Goal: Task Accomplishment & Management: Manage account settings

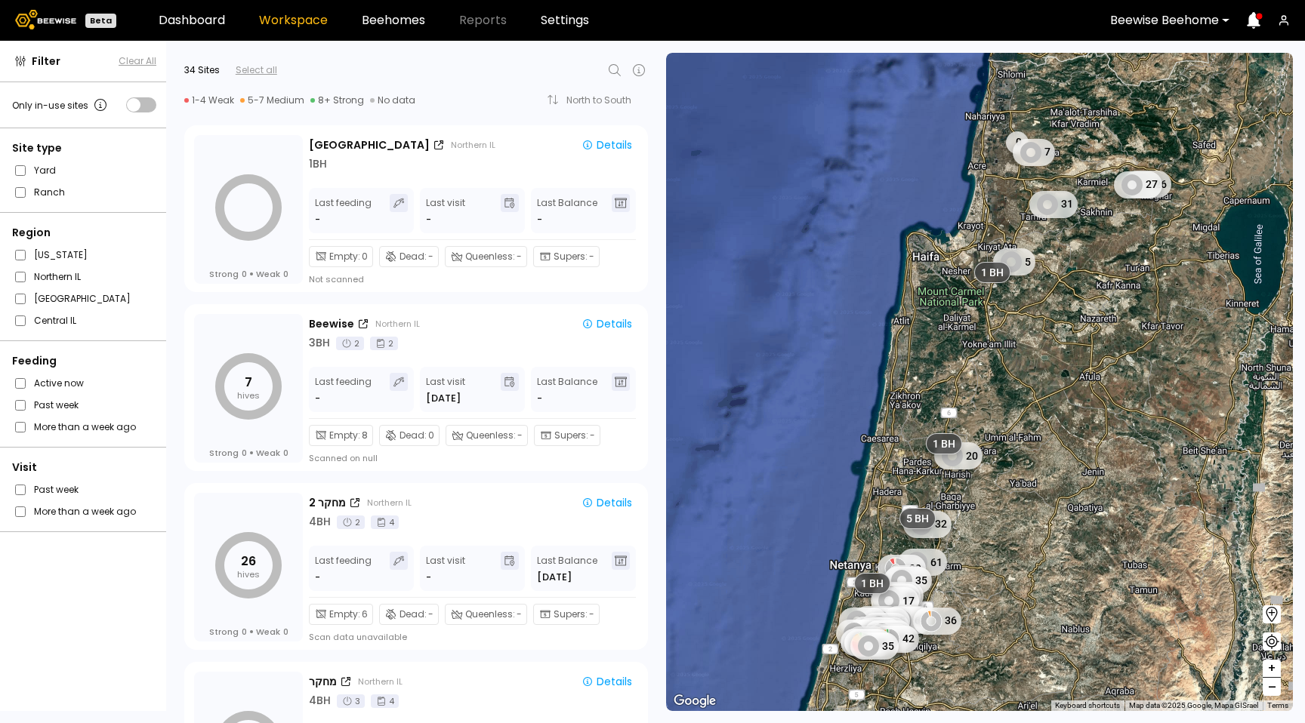
click at [1287, 25] on icon "button" at bounding box center [1284, 20] width 12 height 12
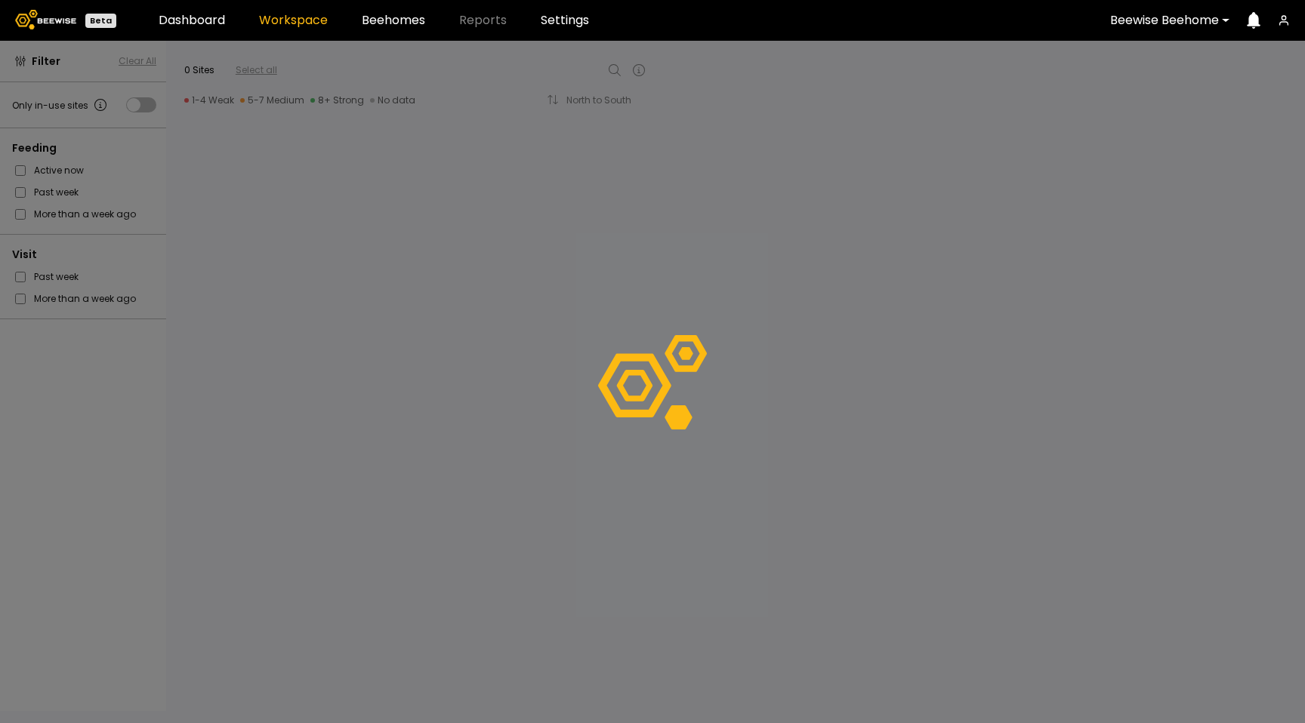
click at [1285, 18] on icon "button" at bounding box center [1283, 18] width 4 height 4
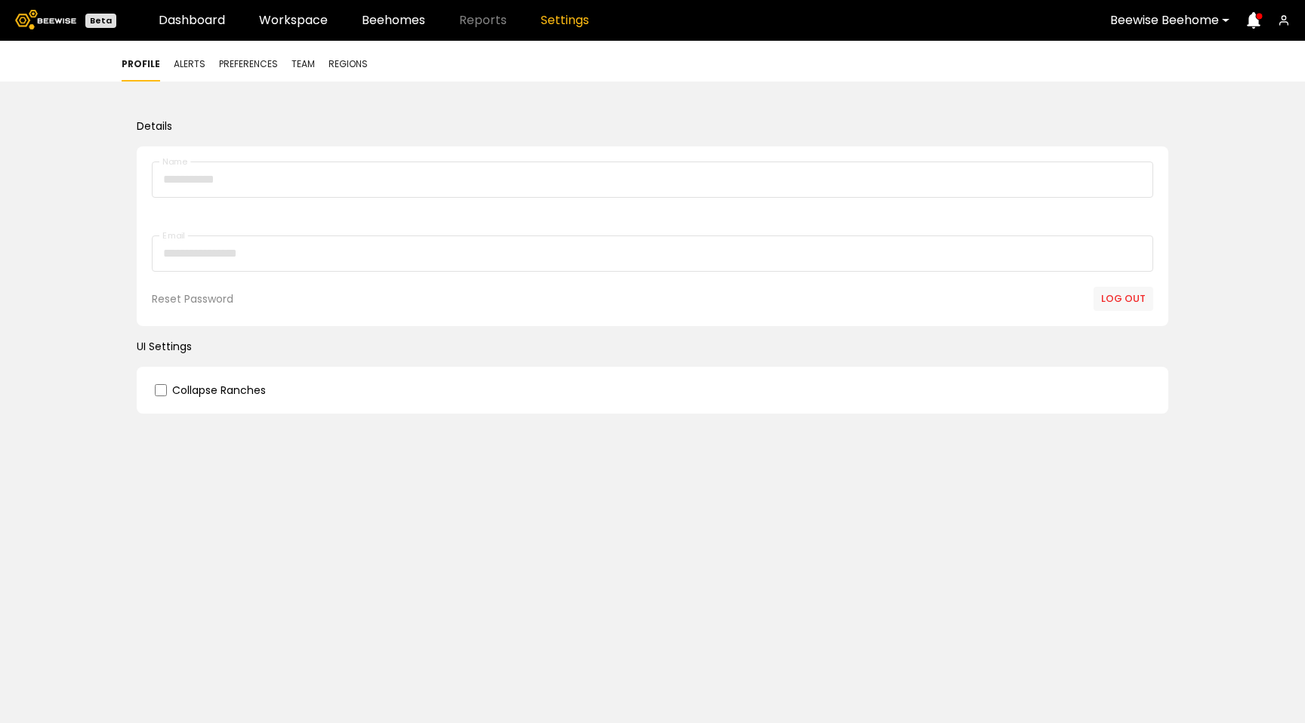
click at [1127, 297] on button "Log out" at bounding box center [1123, 299] width 60 height 24
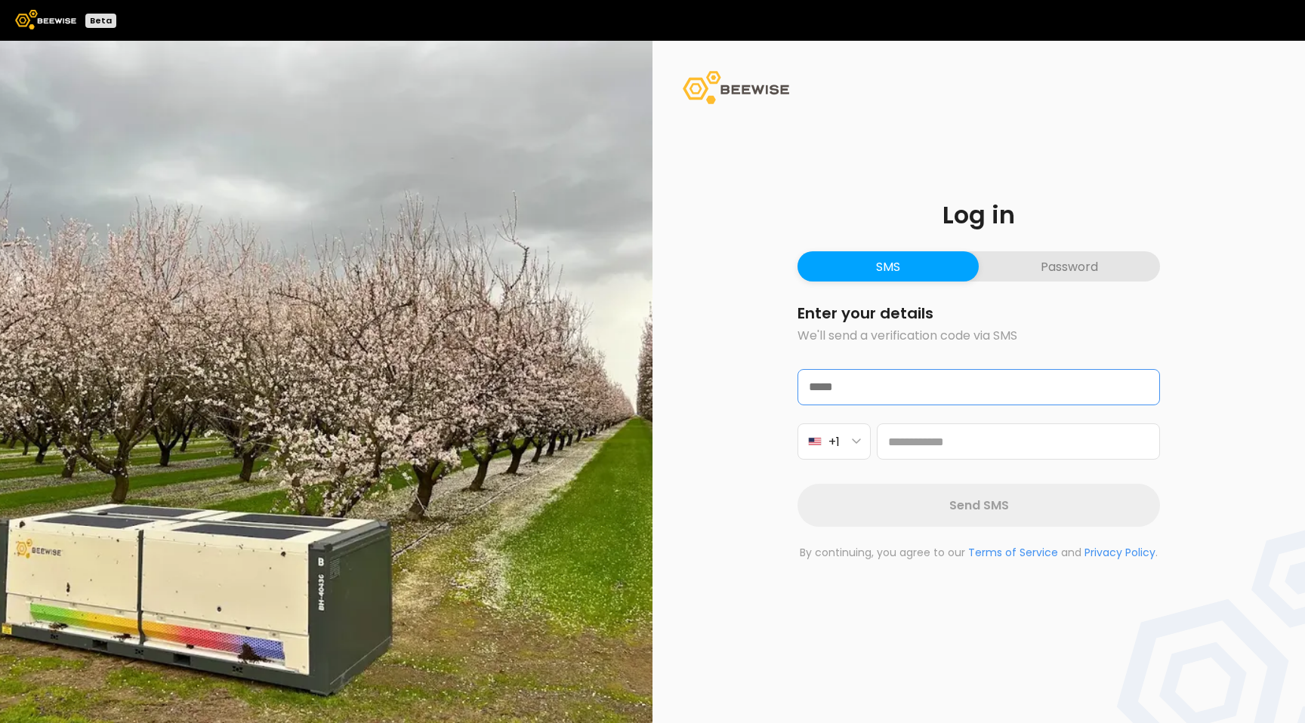
click at [951, 395] on input "email" at bounding box center [978, 387] width 361 height 35
type input "**********"
click at [1053, 269] on button "Password" at bounding box center [1069, 266] width 181 height 30
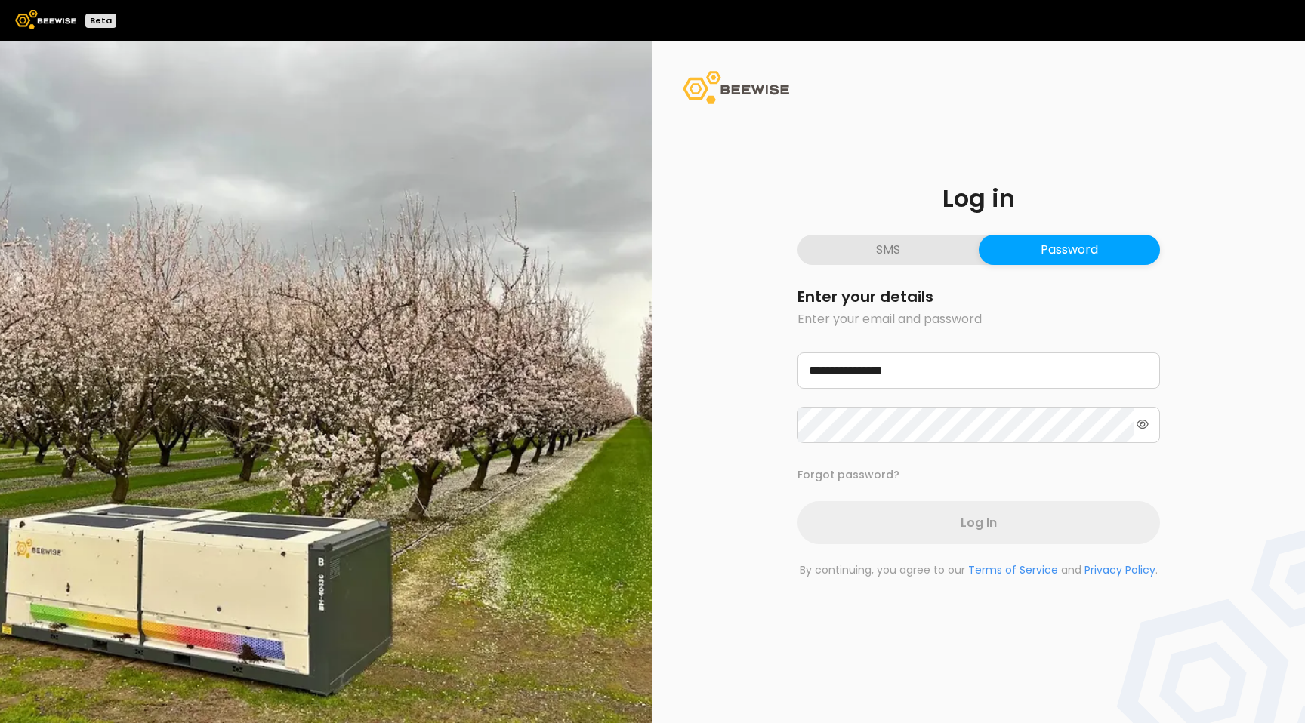
click at [898, 262] on button "SMS" at bounding box center [887, 250] width 181 height 30
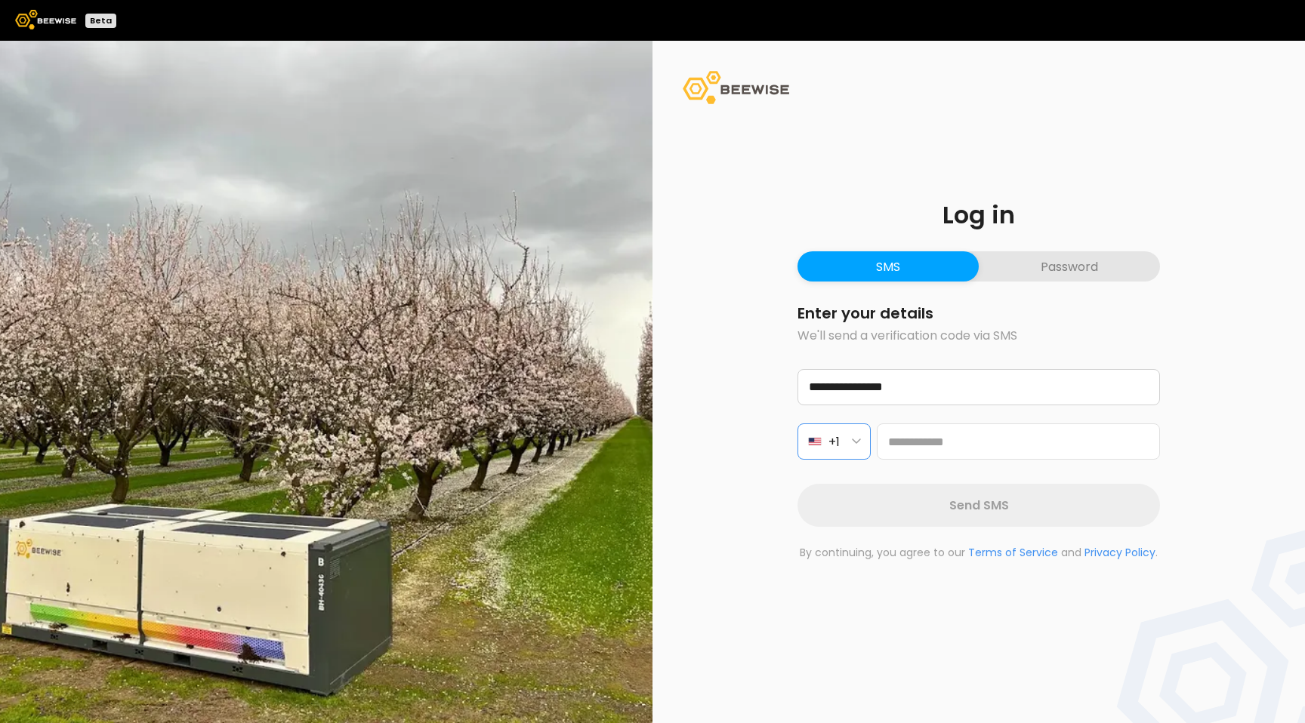
click at [828, 442] on div "+1" at bounding box center [823, 442] width 32 height 19
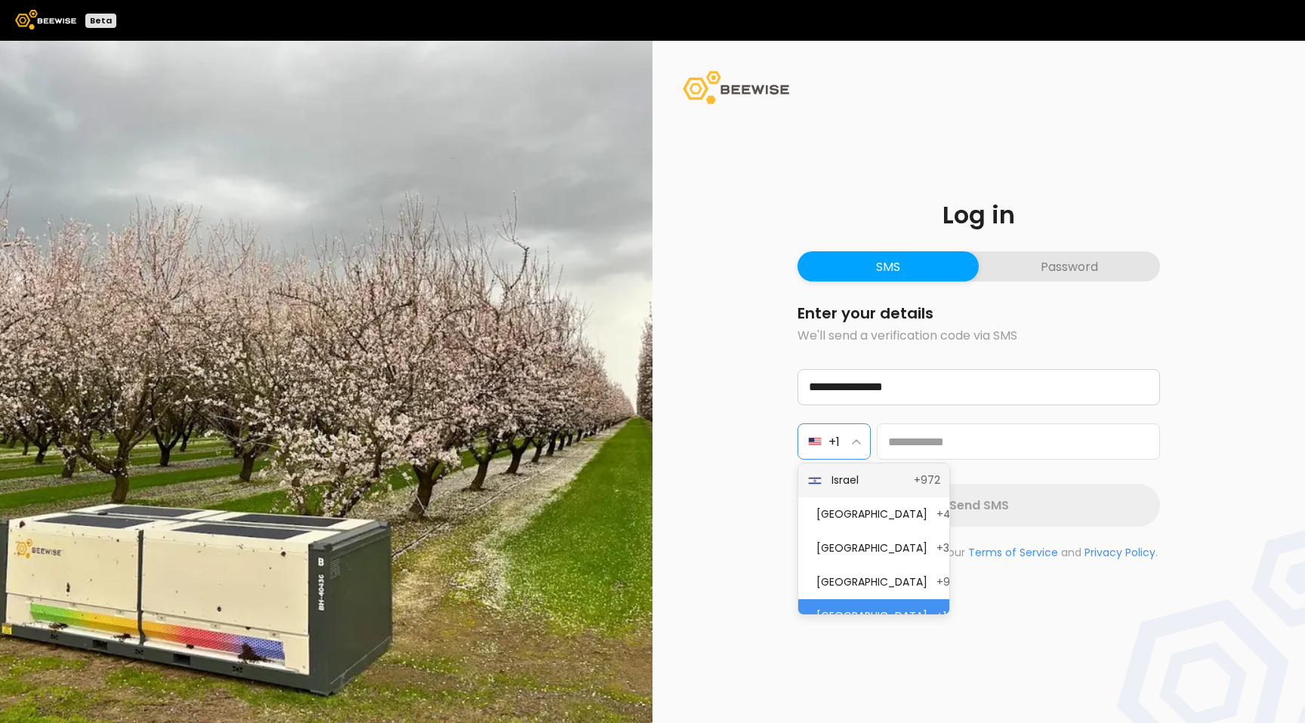
click at [836, 481] on span "Israel" at bounding box center [867, 481] width 73 height 16
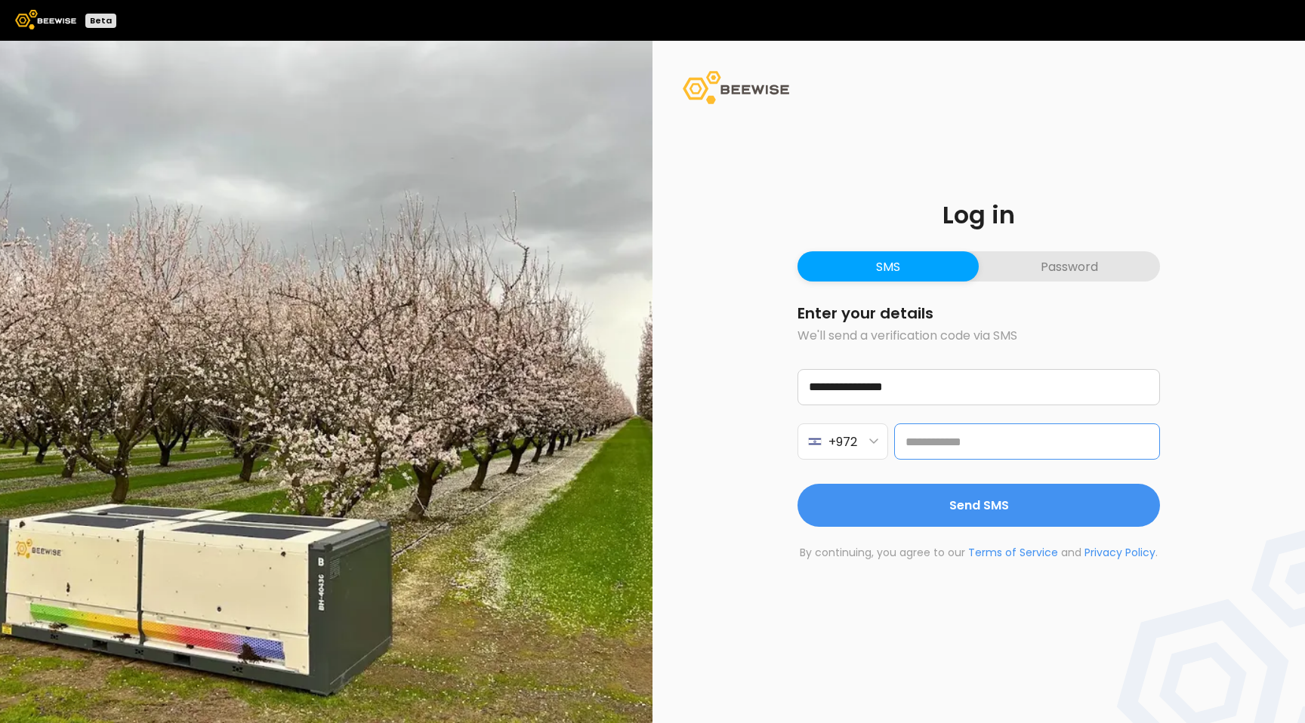
click at [974, 445] on input at bounding box center [1027, 442] width 266 height 36
drag, startPoint x: 912, startPoint y: 442, endPoint x: 888, endPoint y: 441, distance: 24.2
click at [888, 441] on div "**********" at bounding box center [978, 442] width 362 height 36
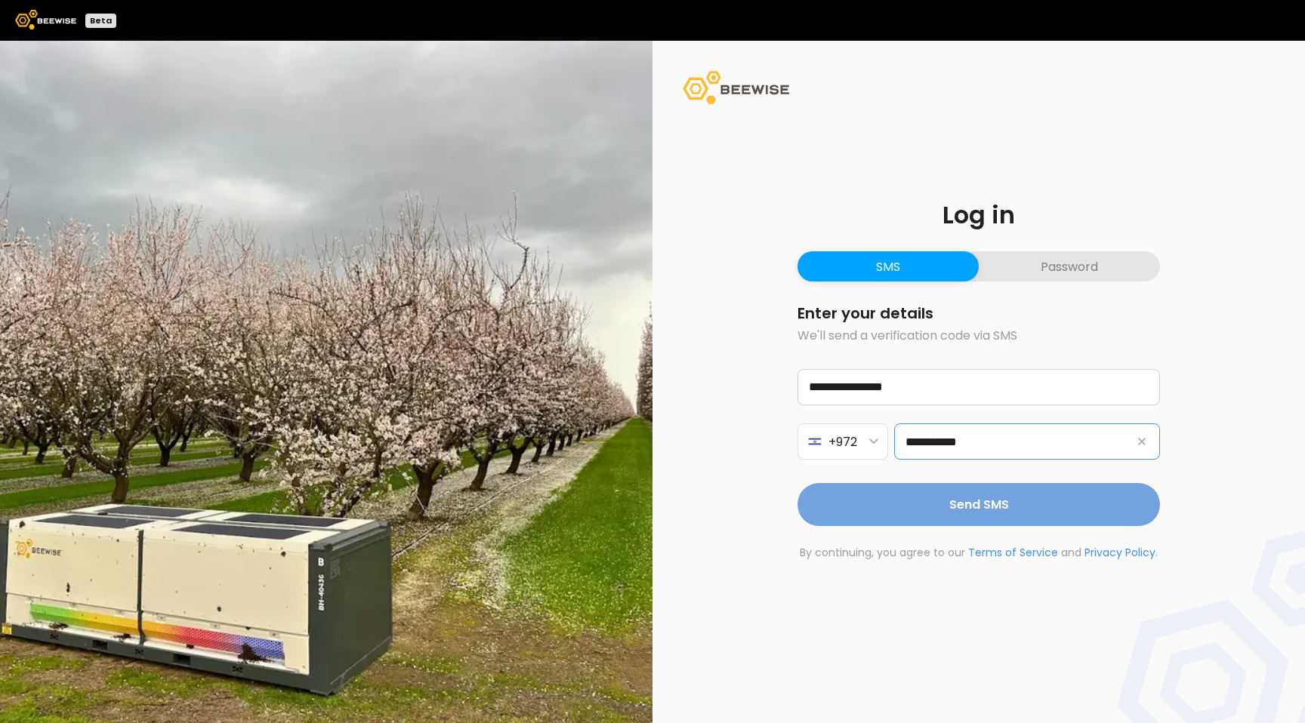
type input "**********"
click at [1001, 499] on span "Send SMS" at bounding box center [979, 504] width 60 height 19
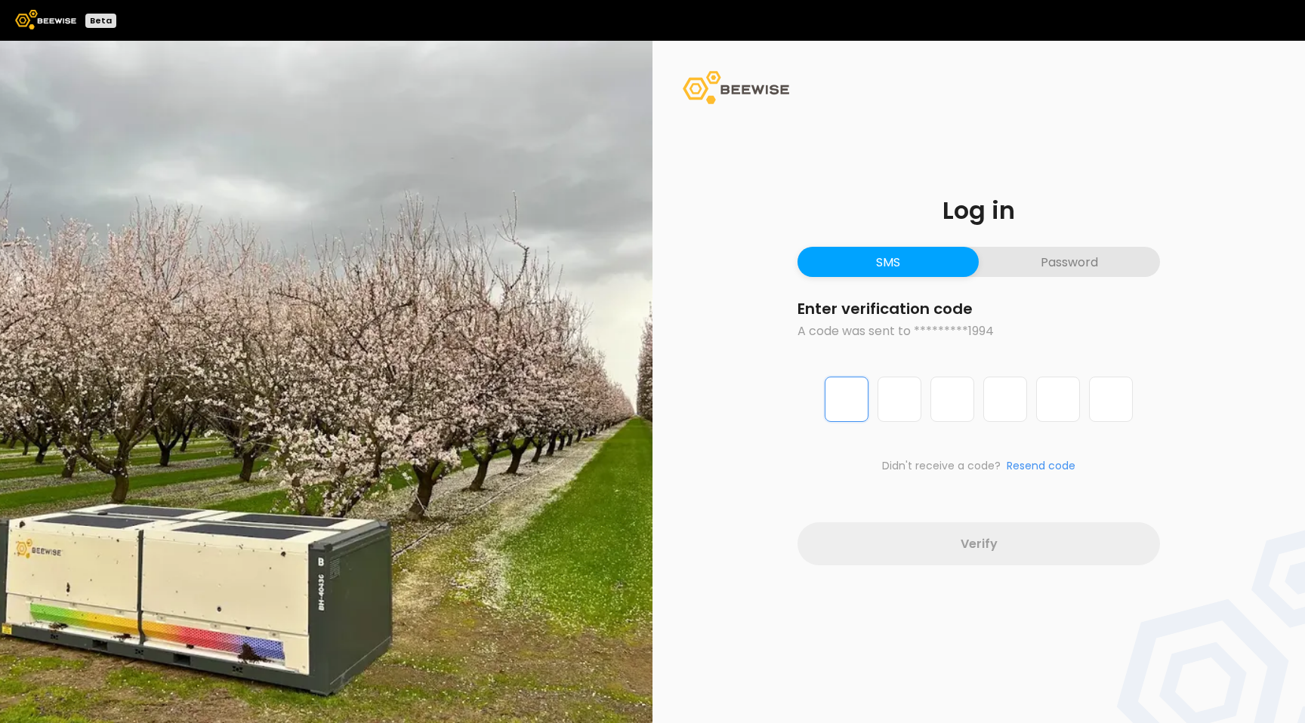
click at [850, 415] on input "Digit 1 of 6" at bounding box center [846, 399] width 44 height 45
type input "*"
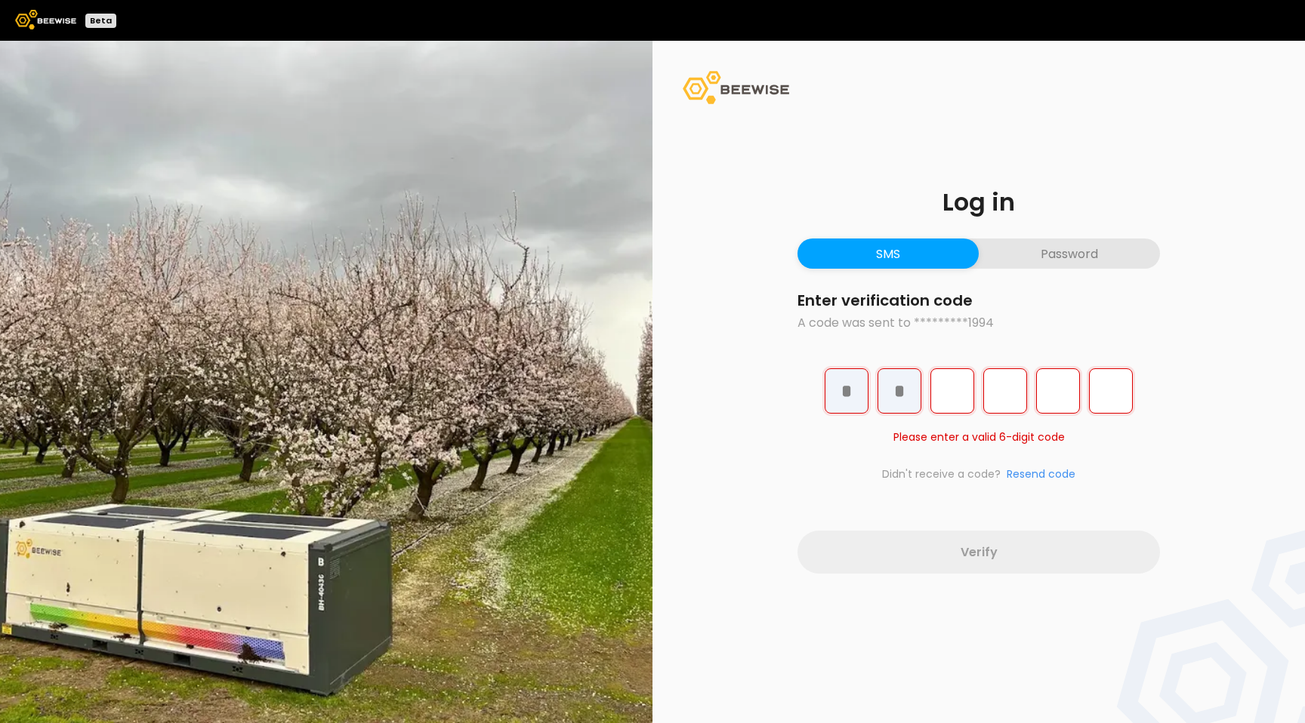
type input "*"
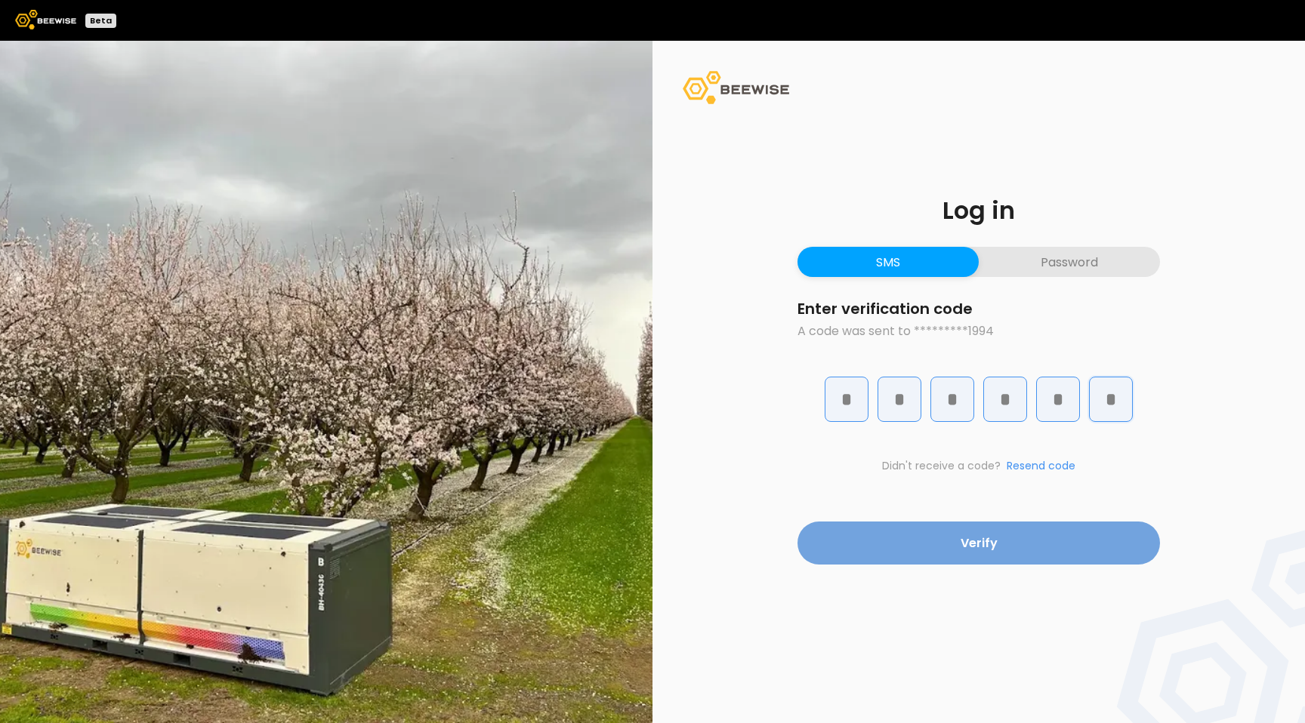
type input "*"
click at [855, 551] on button "Verify" at bounding box center [978, 543] width 362 height 43
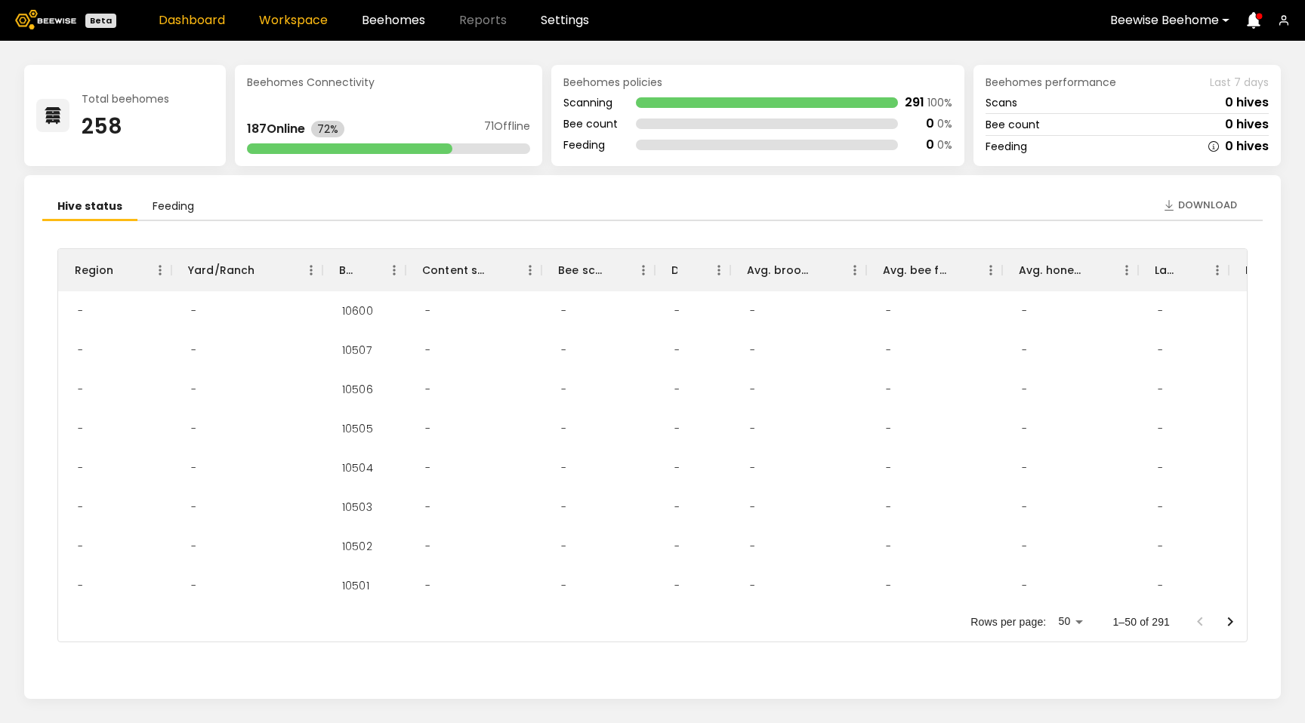
click at [306, 14] on link "Workspace" at bounding box center [293, 20] width 69 height 12
